Goal: Information Seeking & Learning: Check status

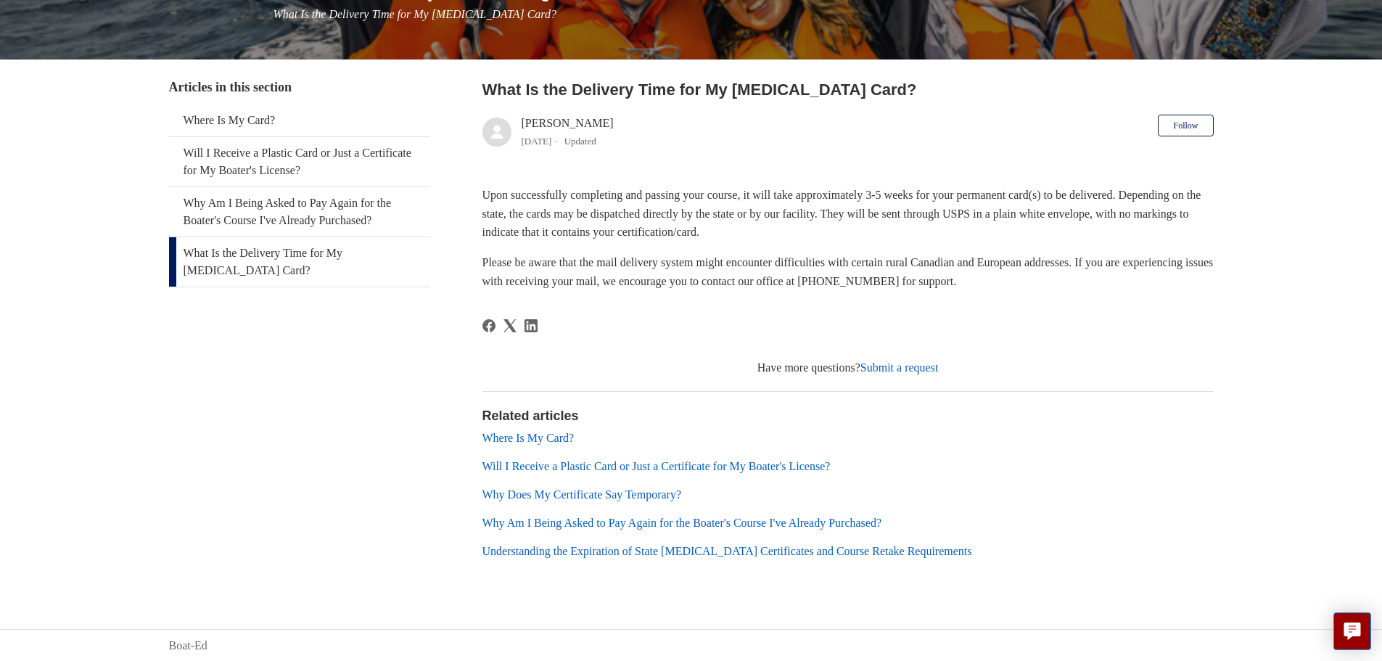
scroll to position [220, 0]
click at [544, 438] on link "Where Is My Card?" at bounding box center [529, 437] width 92 height 12
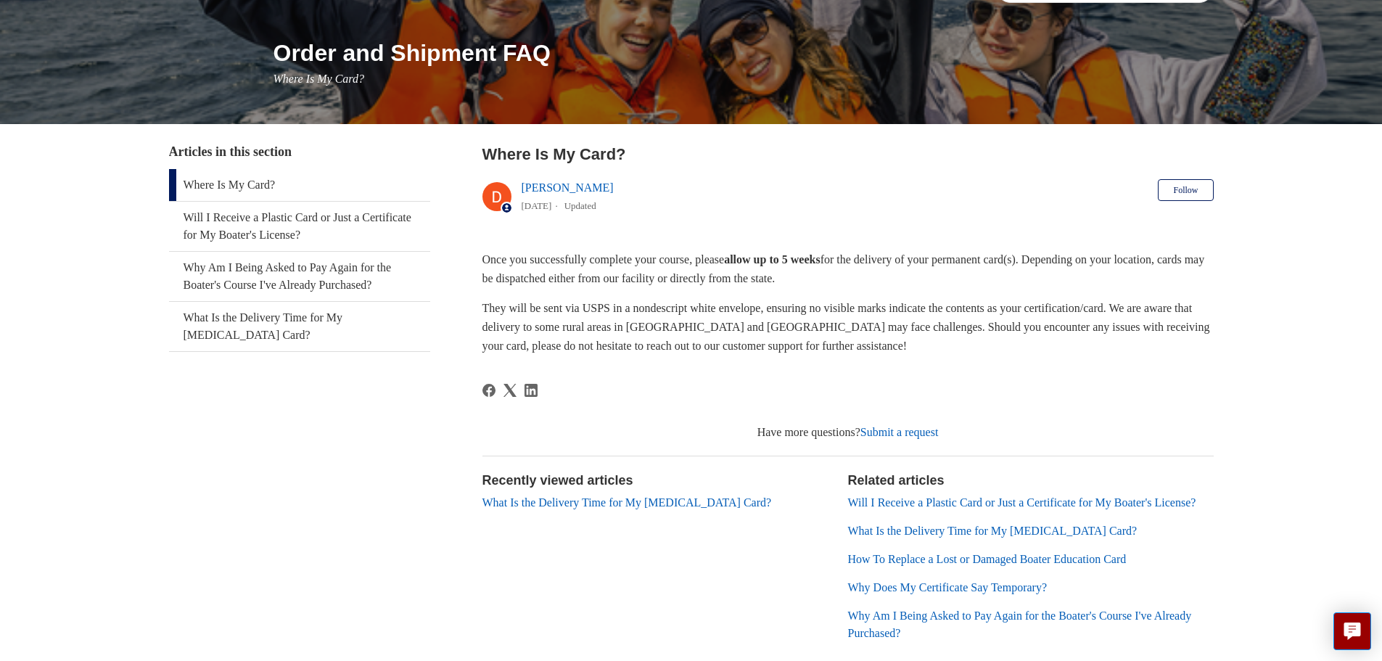
scroll to position [121, 0]
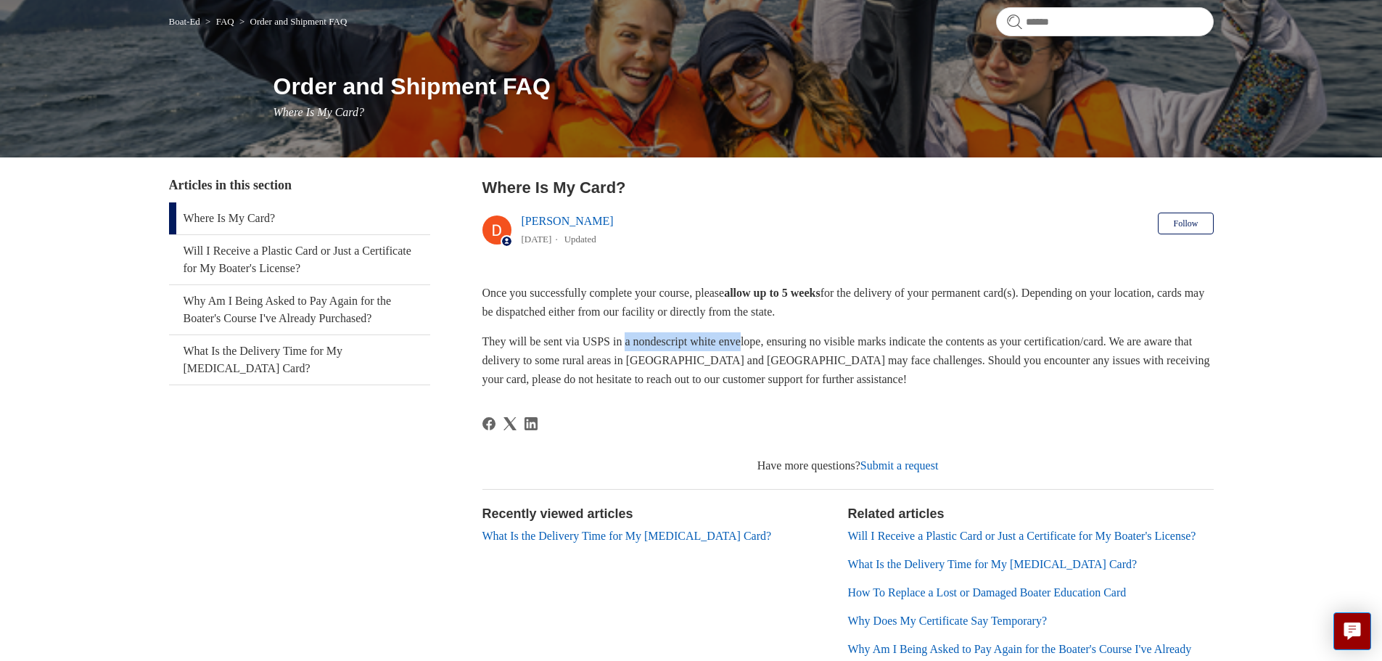
drag, startPoint x: 636, startPoint y: 335, endPoint x: 761, endPoint y: 343, distance: 125.1
click at [761, 343] on p "They will be sent via USPS in a nondescript white envelope, ensuring no visible…" at bounding box center [849, 360] width 732 height 56
drag, startPoint x: 775, startPoint y: 343, endPoint x: 639, endPoint y: 340, distance: 135.7
click at [639, 340] on p "They will be sent via USPS in a nondescript white envelope, ensuring no visible…" at bounding box center [849, 360] width 732 height 56
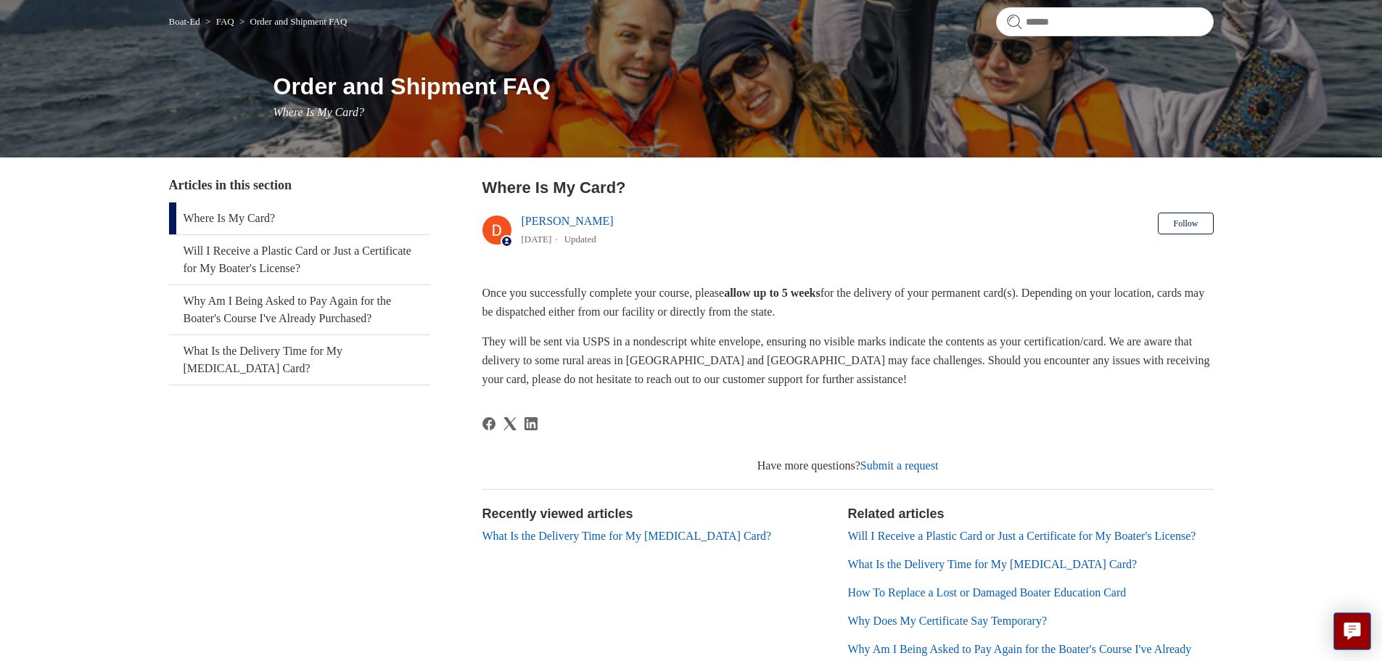
click at [850, 403] on article "Where Is My Card? [PERSON_NAME] [DATE] Updated Follow Not yet followed by anyon…" at bounding box center [849, 438] width 732 height 525
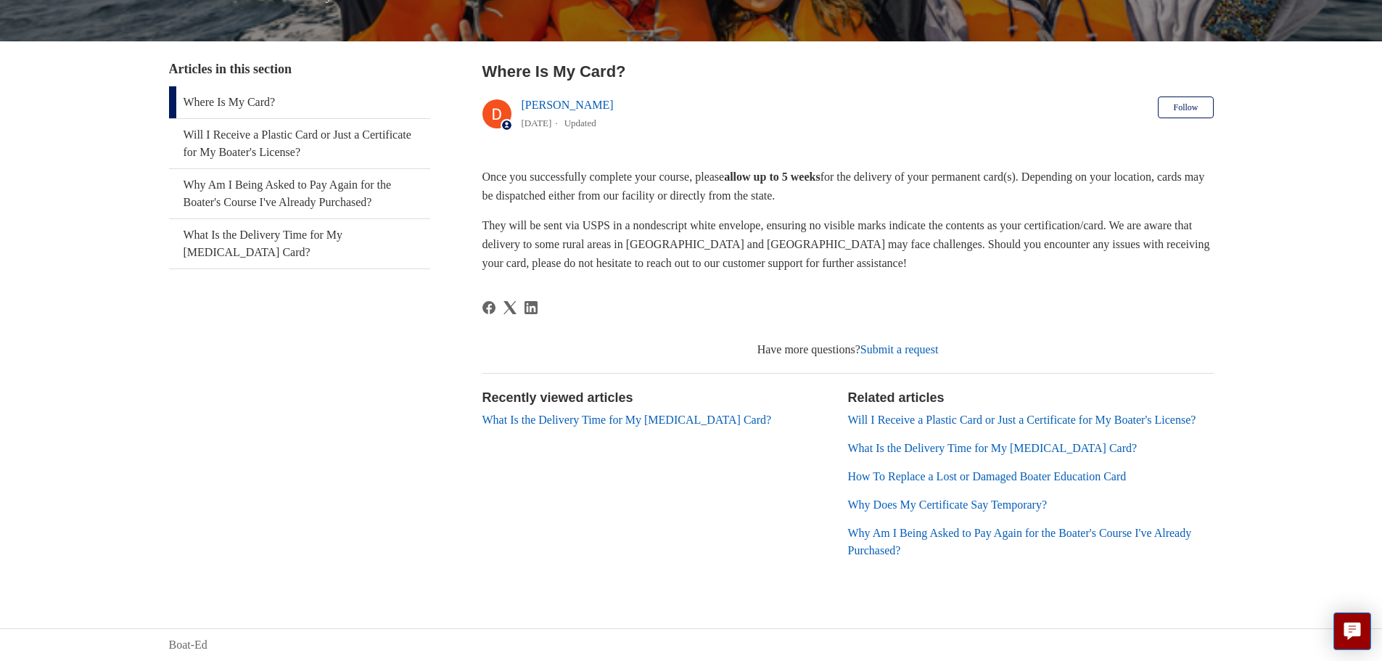
click at [890, 414] on link "Will I Receive a Plastic Card or Just a Certificate for My Boater's License?" at bounding box center [1022, 420] width 348 height 12
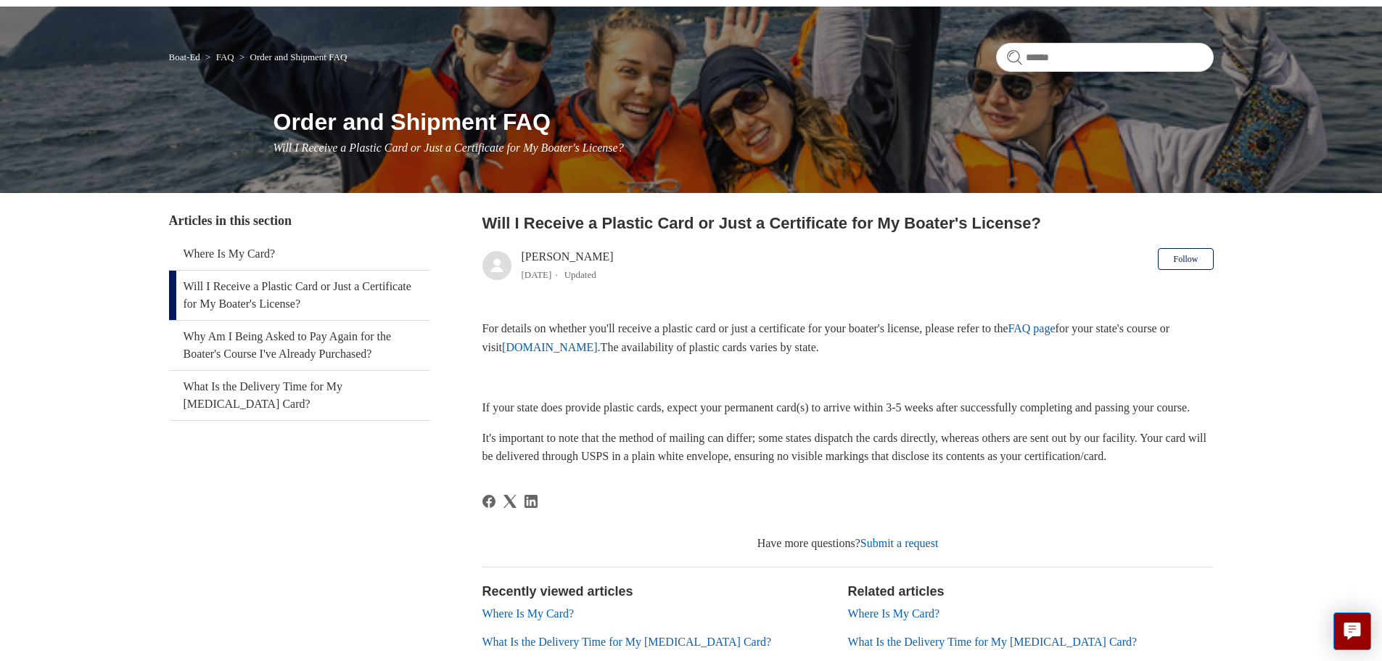
scroll to position [121, 0]
